Goal: Register for event/course

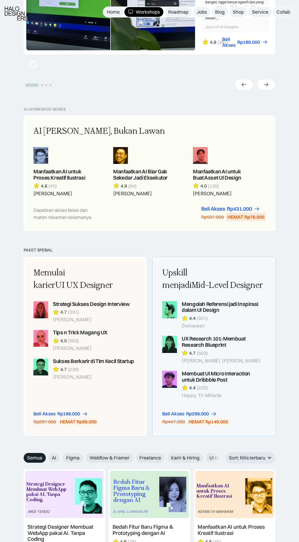
scroll to position [362, 0]
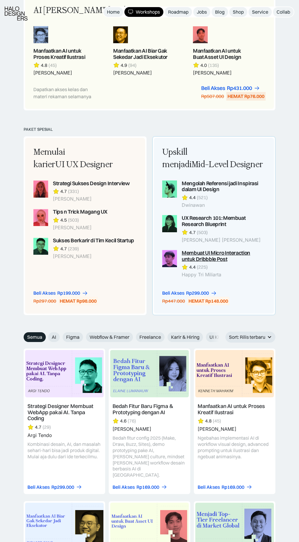
click at [244, 252] on div "Membuat UI Micro Interaction untuk Dribbble Post" at bounding box center [223, 256] width 82 height 12
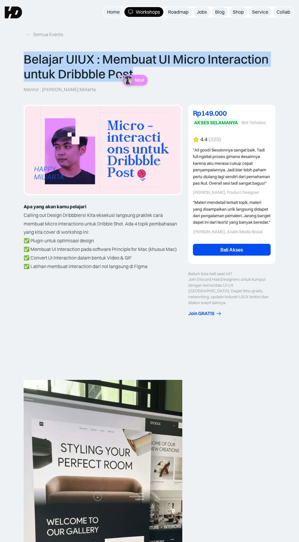
drag, startPoint x: 25, startPoint y: 59, endPoint x: 155, endPoint y: 76, distance: 131.5
click at [155, 76] on p "Belajar UIUX : Membuat UI Micro Interaction untuk Dribbble Post" at bounding box center [150, 67] width 252 height 30
copy p "Belajar UIUX : Membuat UI Micro Interaction untuk Dribbble Post"
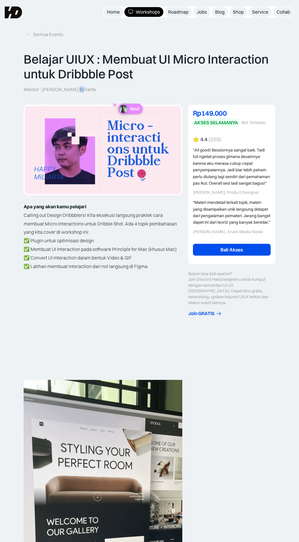
click at [72, 90] on p "Mentor : [PERSON_NAME] Miliarta" at bounding box center [60, 89] width 72 height 6
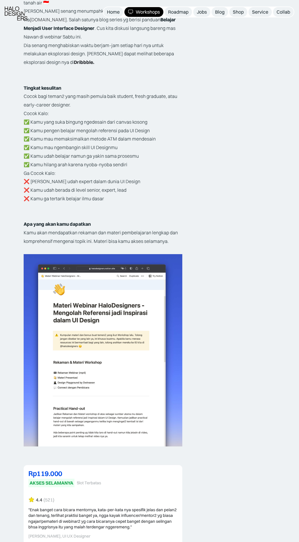
scroll to position [1026, 0]
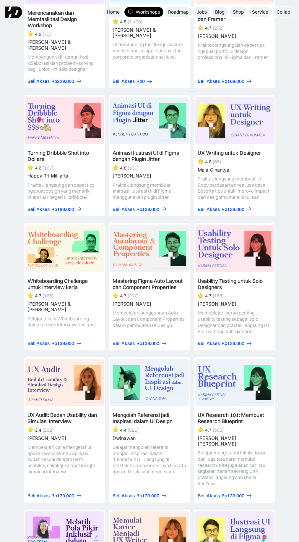
scroll to position [1798, 0]
